Goal: Task Accomplishment & Management: Manage account settings

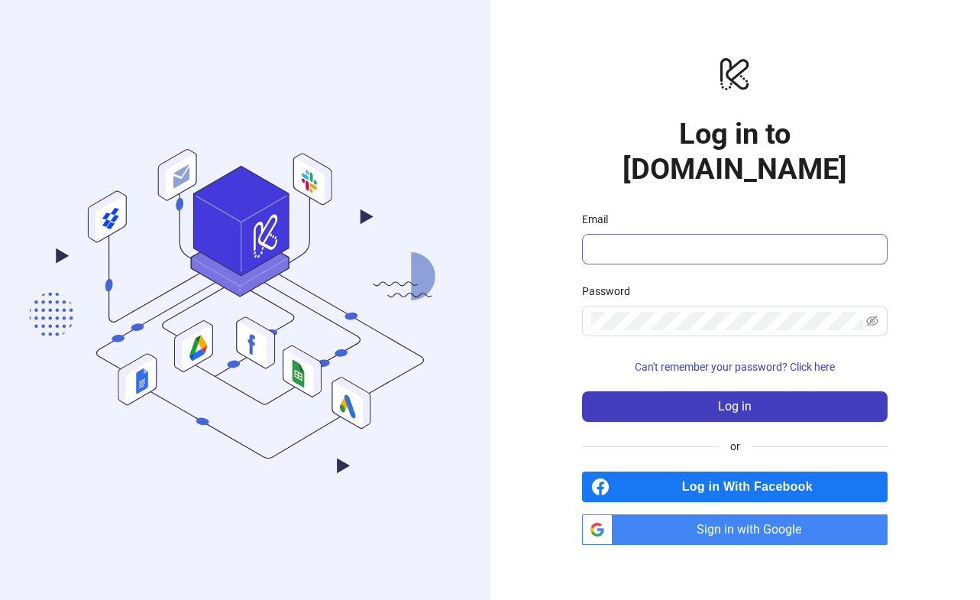
click at [726, 242] on span at bounding box center [735, 249] width 306 height 31
click at [723, 240] on input "Email" at bounding box center [733, 249] width 284 height 18
type input "**********"
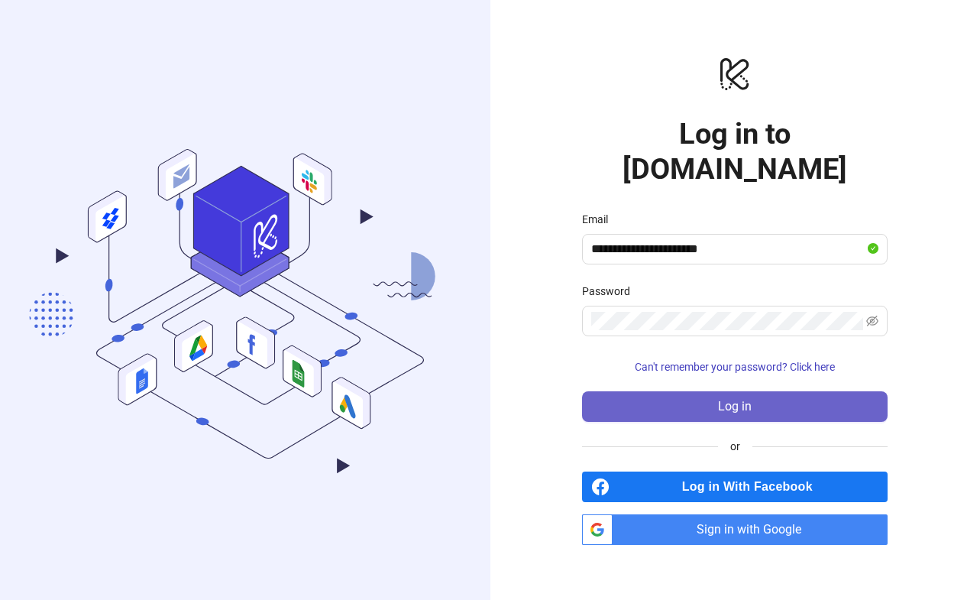
click at [739, 400] on span "Log in" at bounding box center [735, 407] width 34 height 14
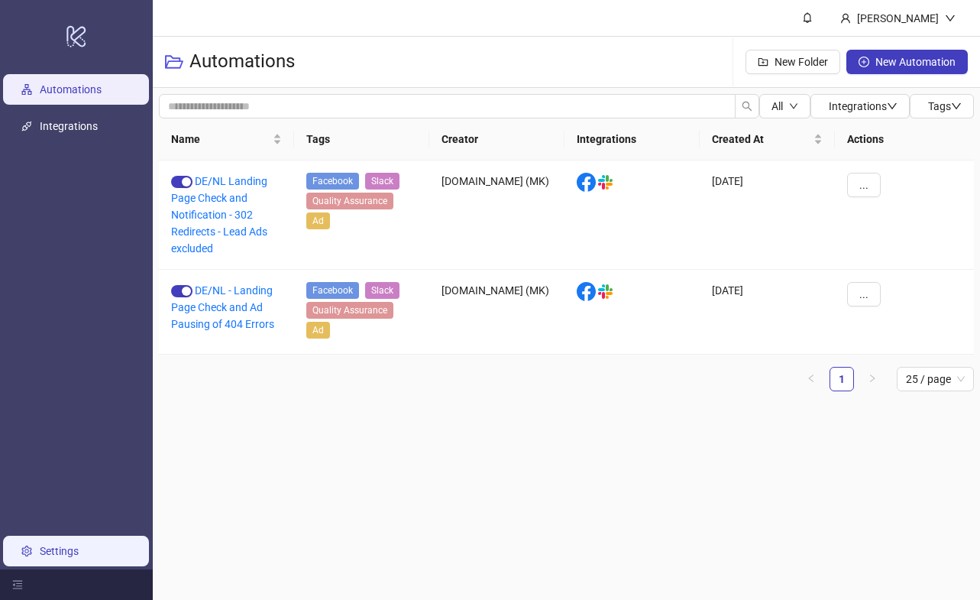
click at [44, 551] on link "Settings" at bounding box center [59, 551] width 39 height 12
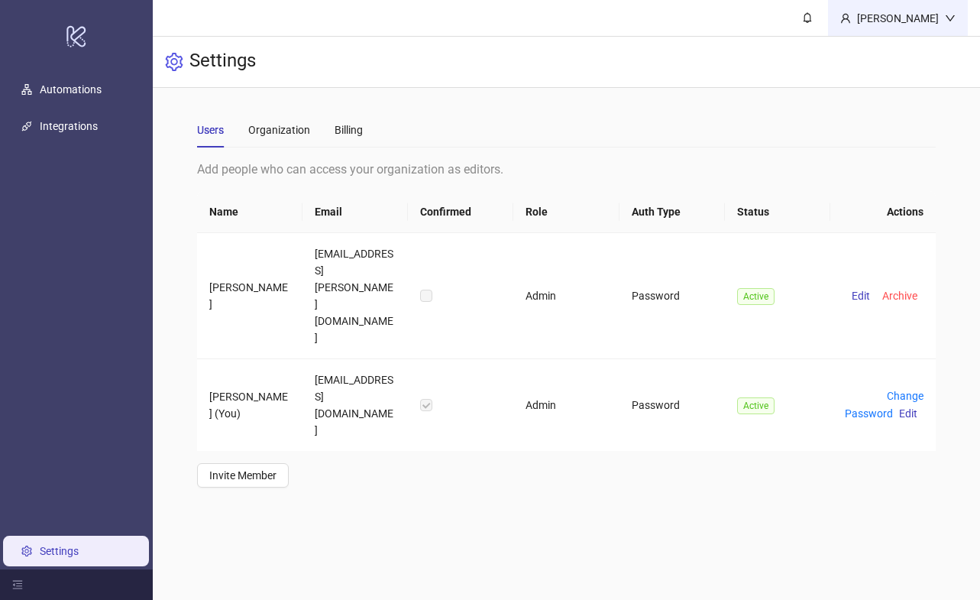
click at [912, 10] on div "[PERSON_NAME]" at bounding box center [898, 18] width 94 height 17
click at [11, 580] on div at bounding box center [76, 584] width 153 height 31
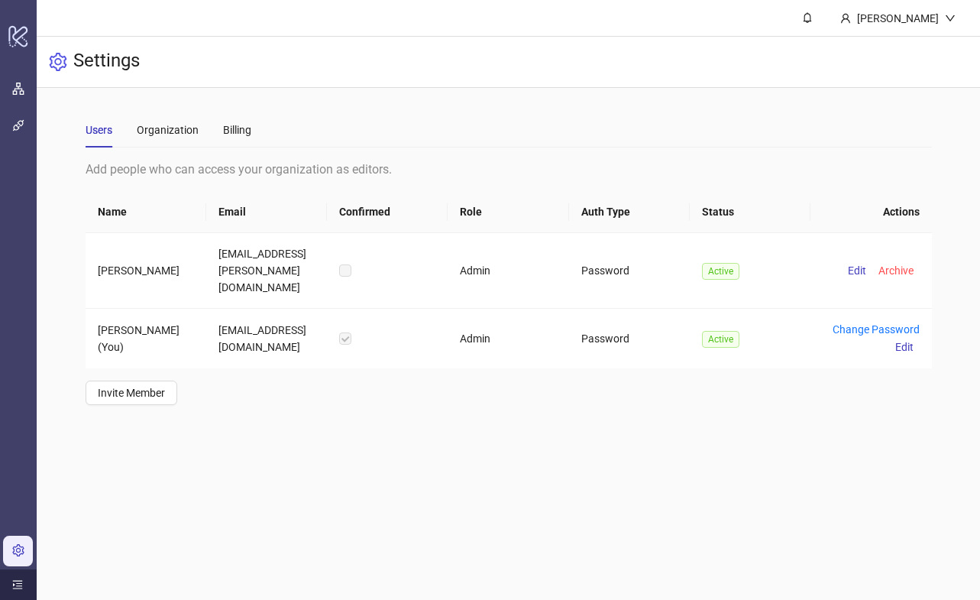
click at [11, 579] on div at bounding box center [18, 584] width 37 height 31
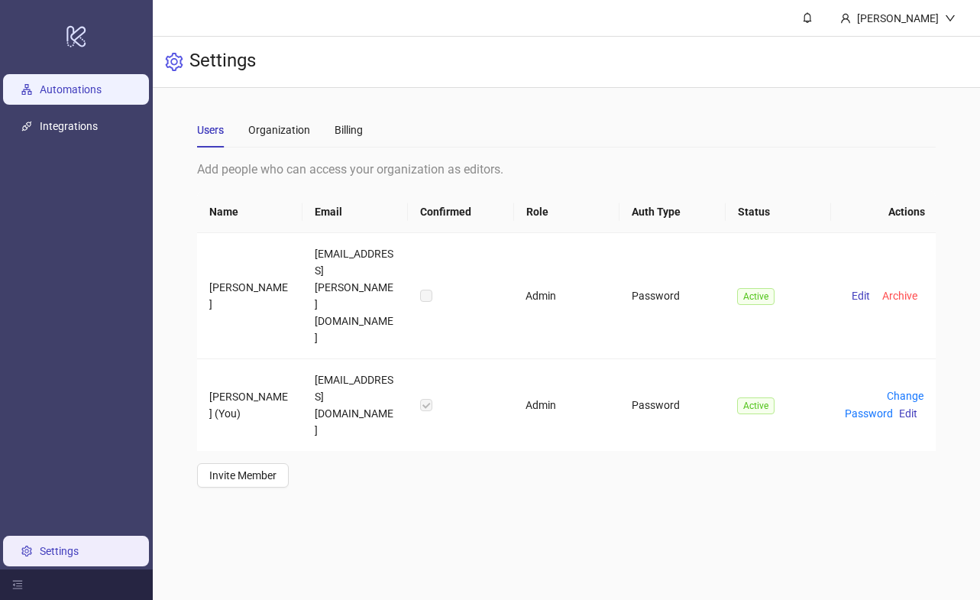
click at [102, 95] on link "Automations" at bounding box center [71, 89] width 62 height 12
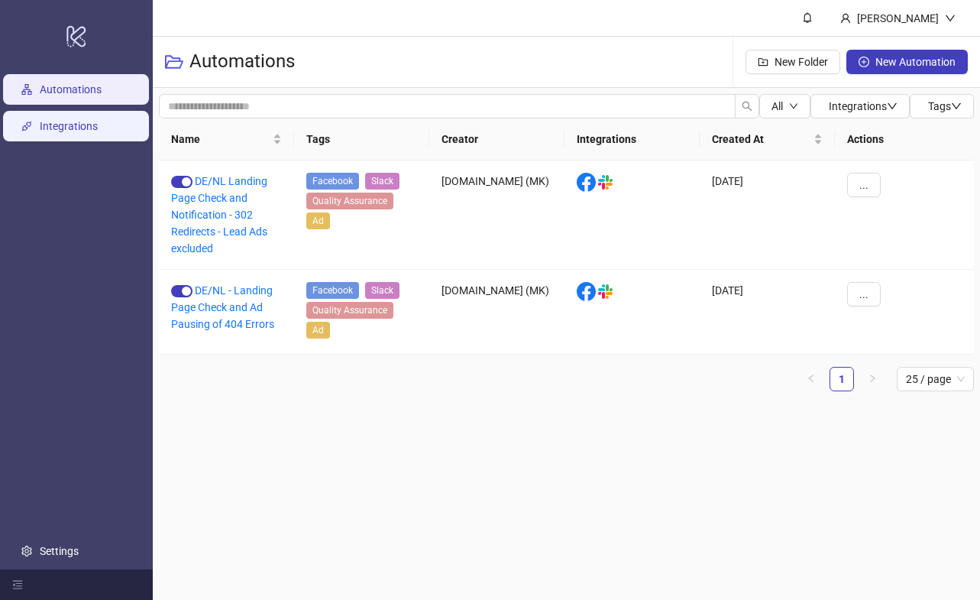
click at [86, 124] on link "Integrations" at bounding box center [69, 126] width 58 height 12
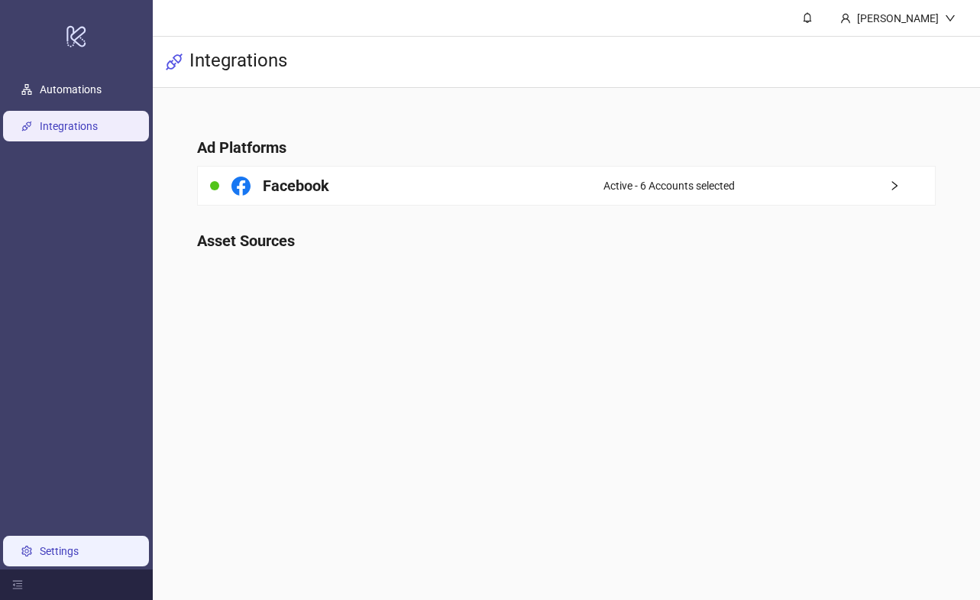
click at [57, 546] on link "Settings" at bounding box center [59, 551] width 39 height 12
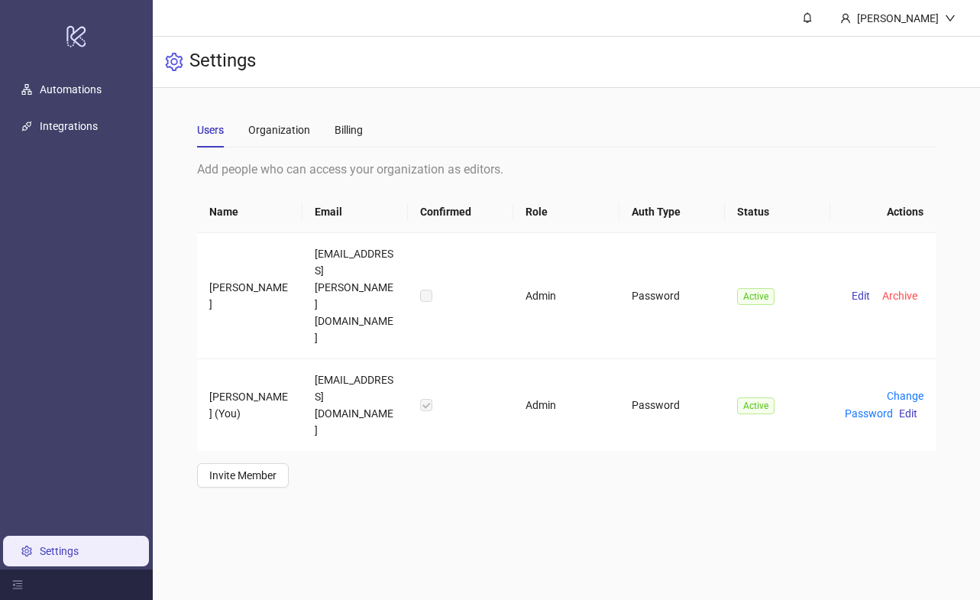
click at [364, 118] on div "Users Organization Billing" at bounding box center [566, 129] width 739 height 35
click at [358, 131] on div "Billing" at bounding box center [349, 129] width 28 height 17
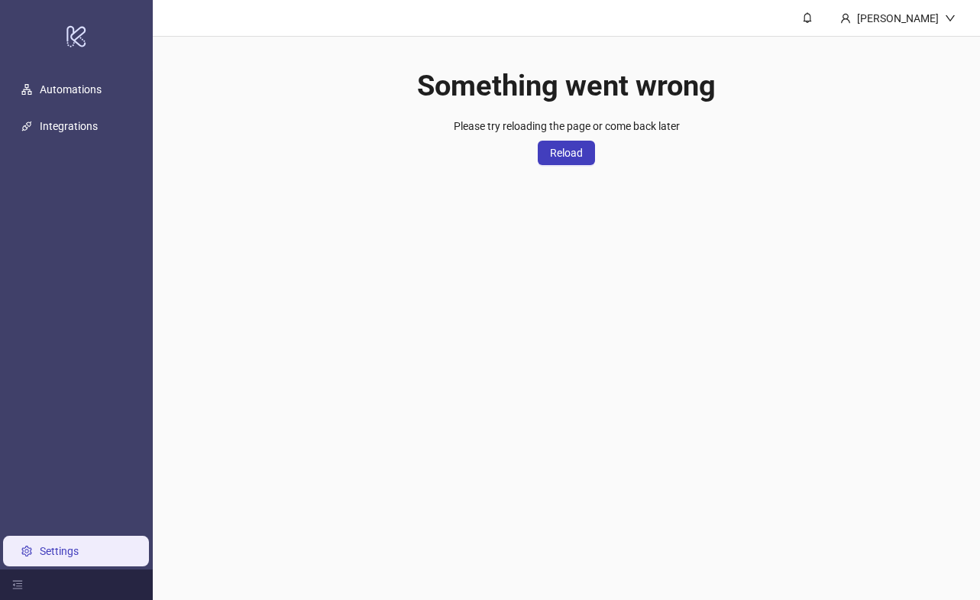
click at [573, 134] on div "Please try reloading the page or come back later Reload" at bounding box center [567, 141] width 226 height 47
click at [573, 160] on button "Reload" at bounding box center [566, 153] width 57 height 24
click at [40, 554] on link "Settings" at bounding box center [59, 551] width 39 height 12
click at [581, 154] on span "Reload" at bounding box center [566, 153] width 33 height 12
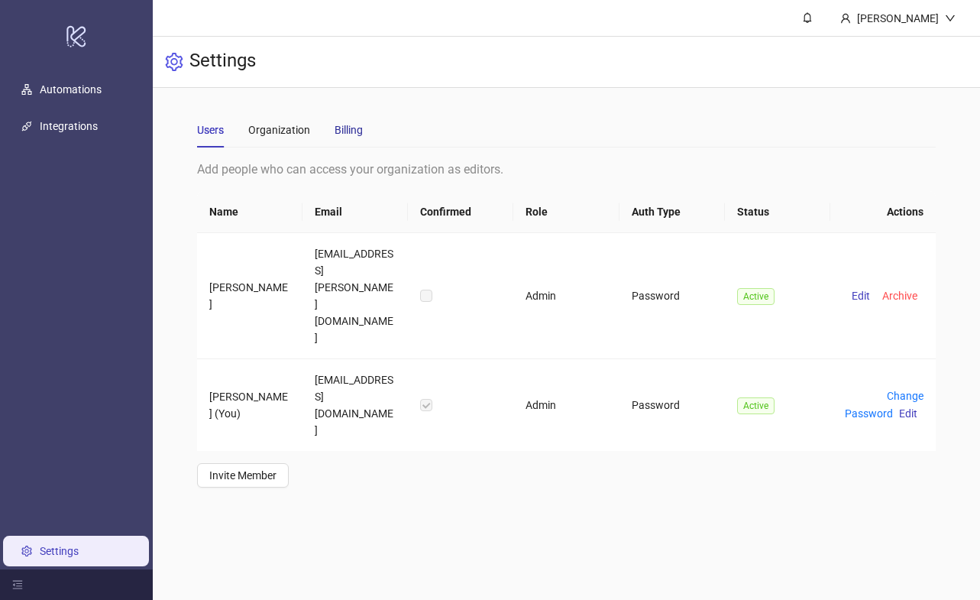
click at [341, 132] on div "Billing" at bounding box center [349, 129] width 28 height 17
